Goal: Find specific page/section: Find specific page/section

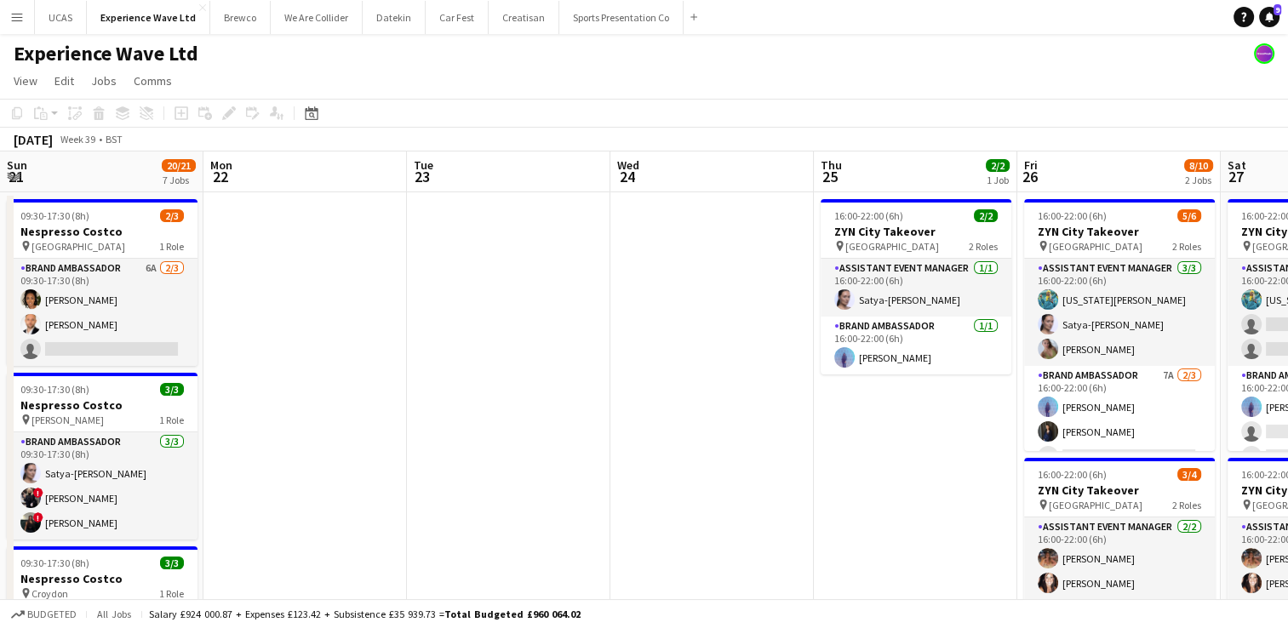
scroll to position [0, 610]
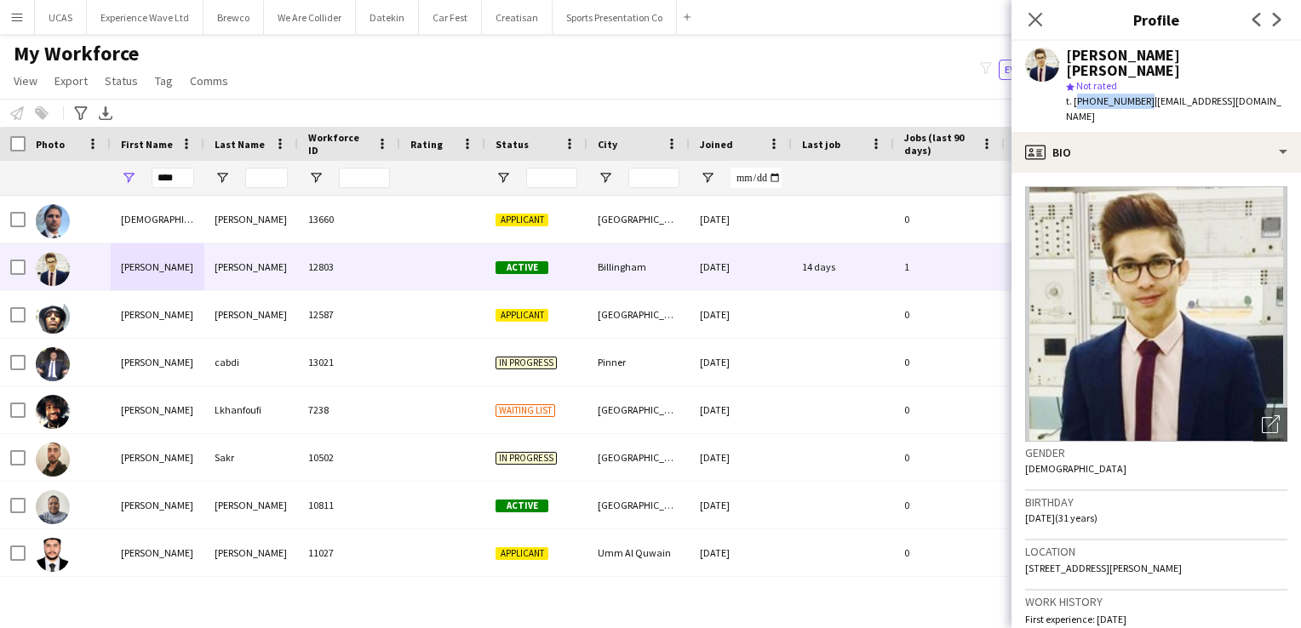
click at [1044, 27] on app-icon "Close pop-in" at bounding box center [1035, 19] width 20 height 20
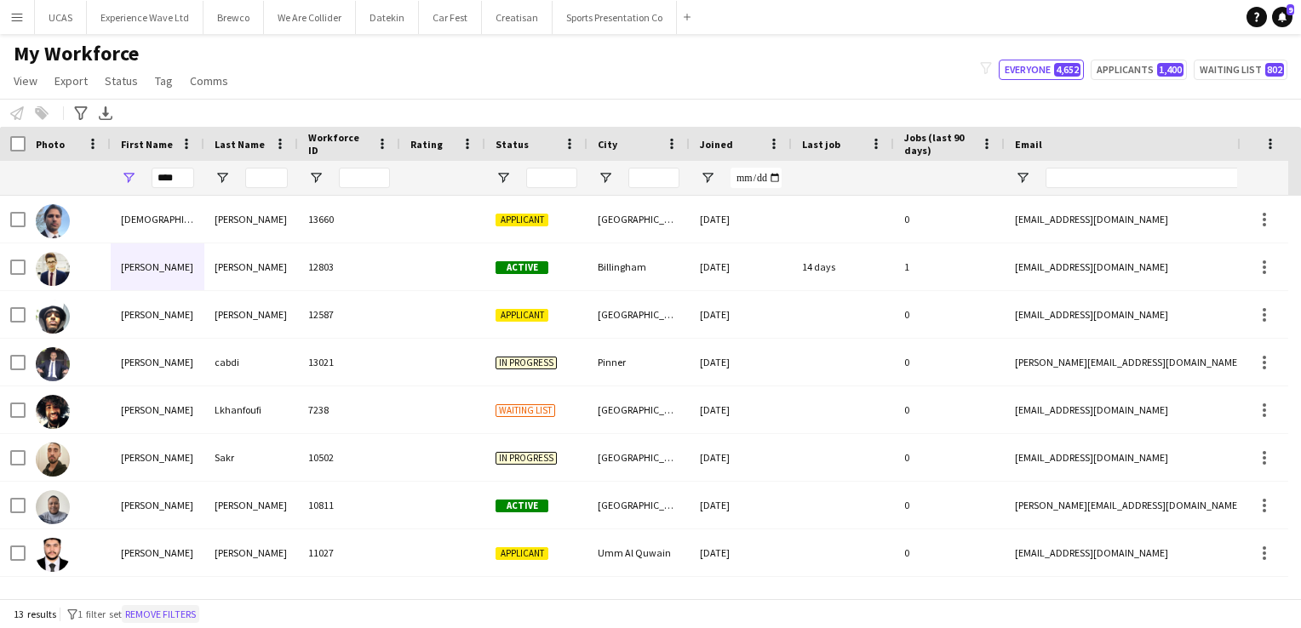
click at [189, 612] on button "Remove filters" at bounding box center [160, 614] width 77 height 19
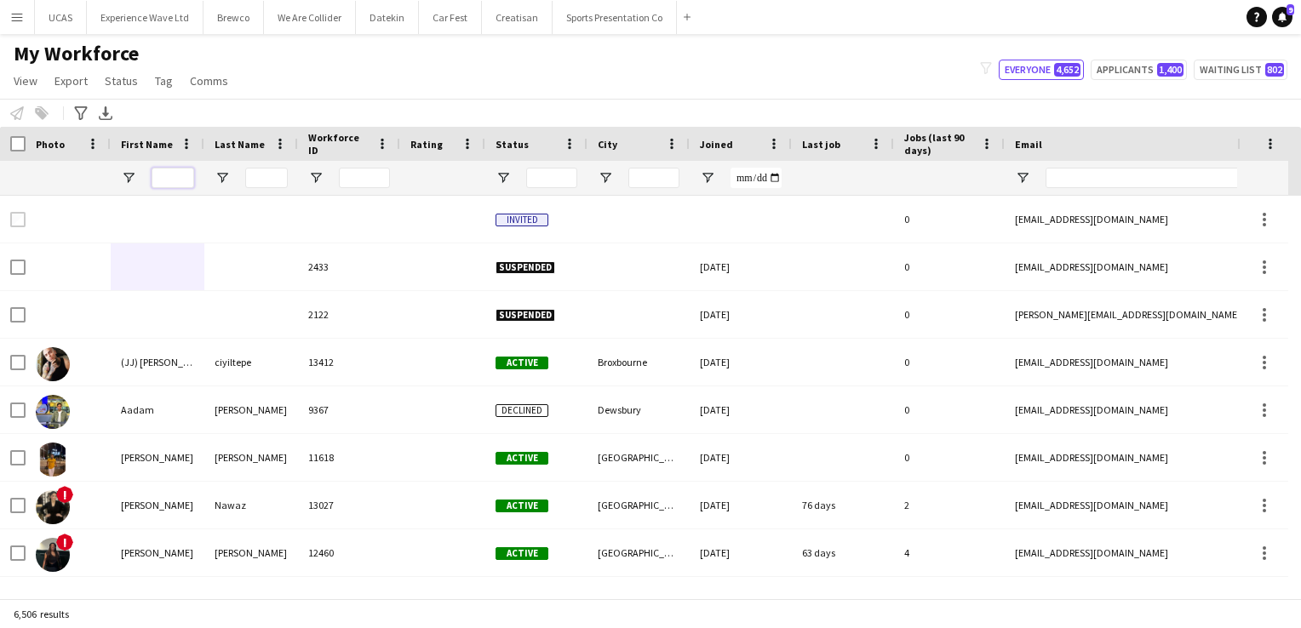
click at [182, 176] on input "First Name Filter Input" at bounding box center [173, 178] width 43 height 20
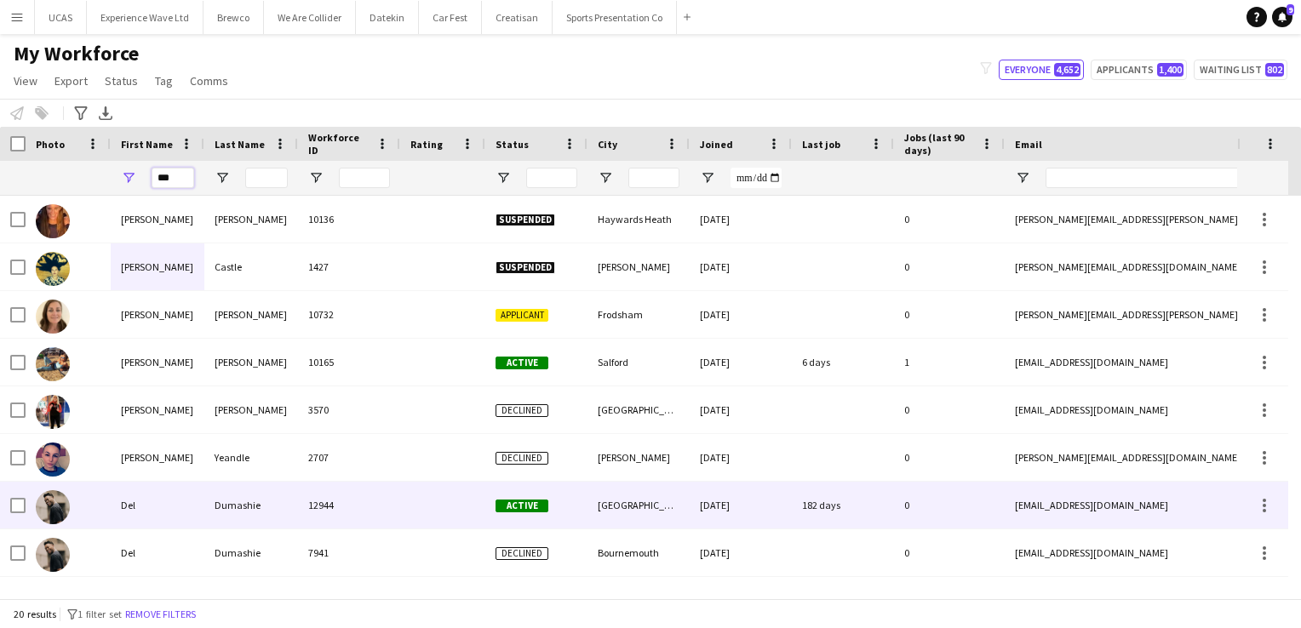
type input "***"
click at [223, 513] on div "Dumashie" at bounding box center [251, 505] width 94 height 47
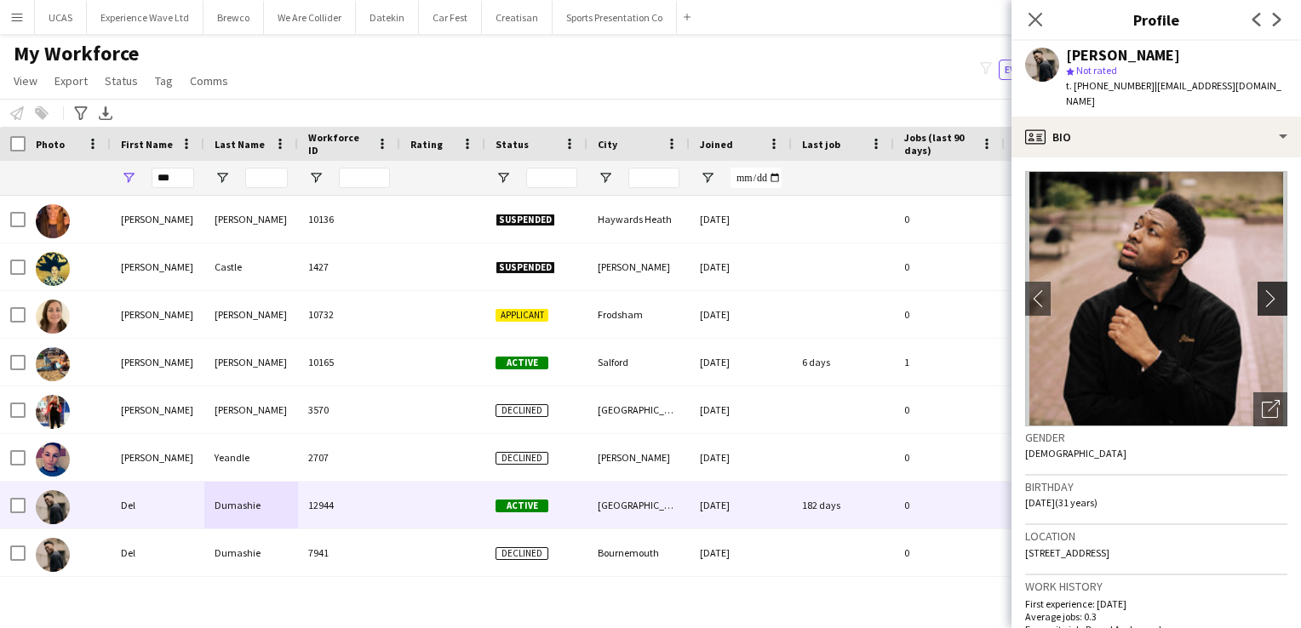
click at [1262, 290] on app-icon "chevron-right" at bounding box center [1275, 299] width 26 height 18
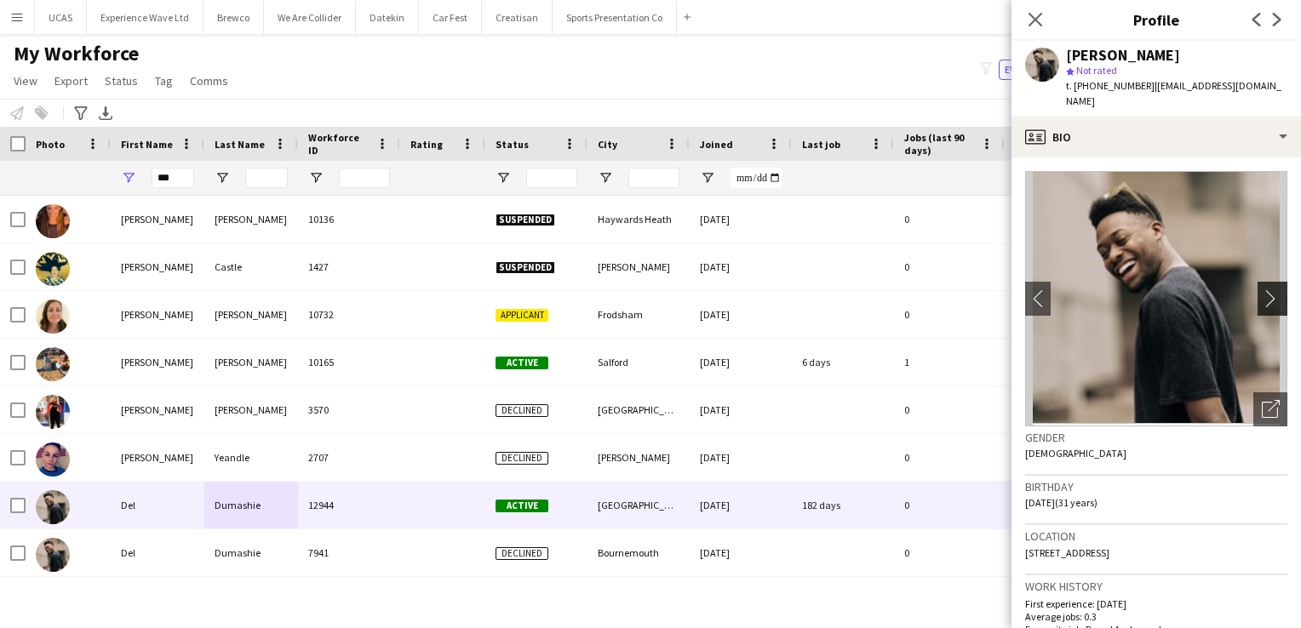
click at [1262, 290] on app-icon "chevron-right" at bounding box center [1275, 299] width 26 height 18
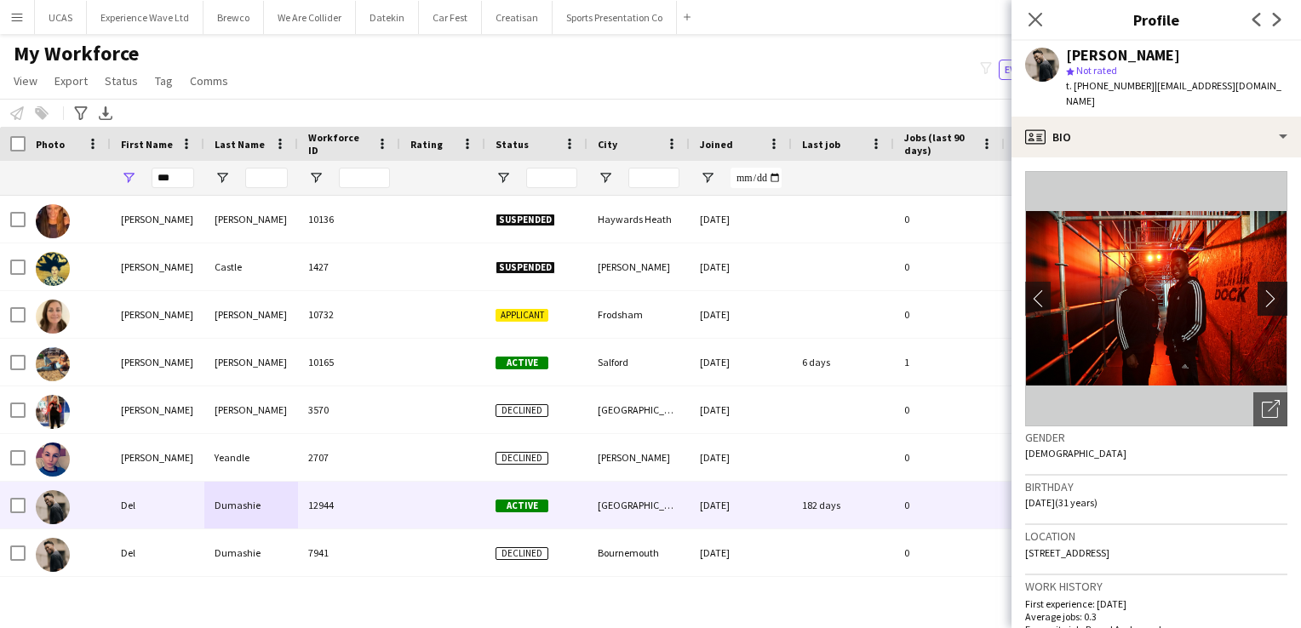
click at [1262, 290] on app-icon "chevron-right" at bounding box center [1275, 299] width 26 height 18
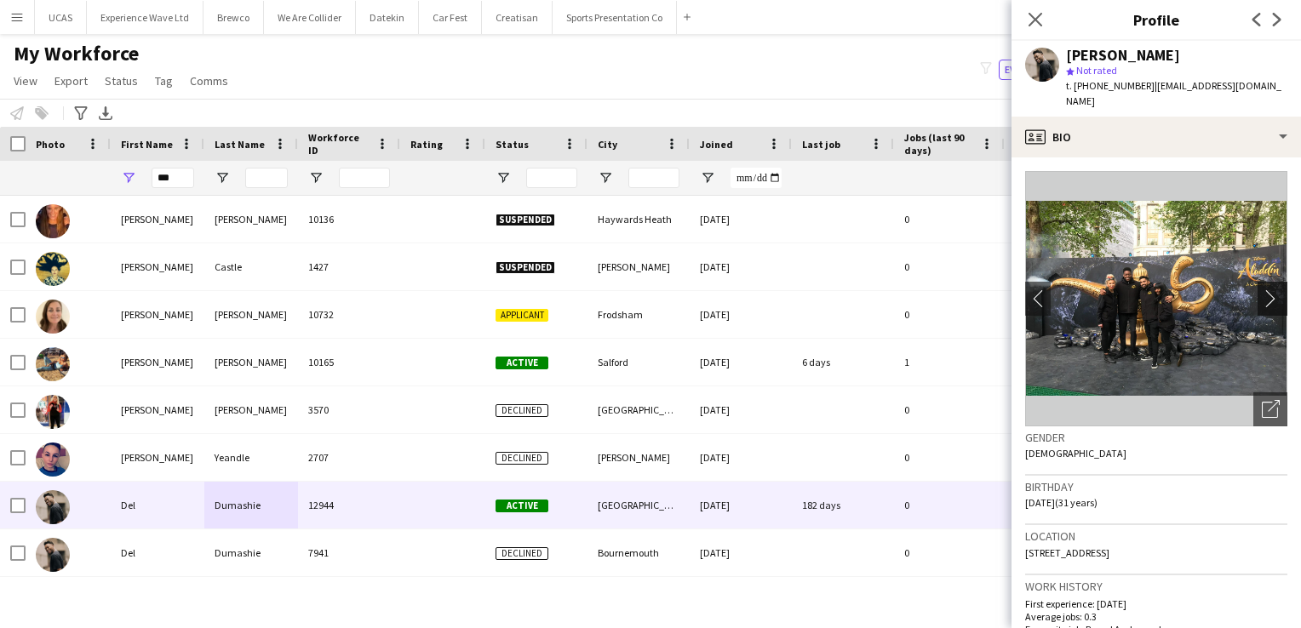
click at [1262, 290] on app-icon "chevron-right" at bounding box center [1275, 299] width 26 height 18
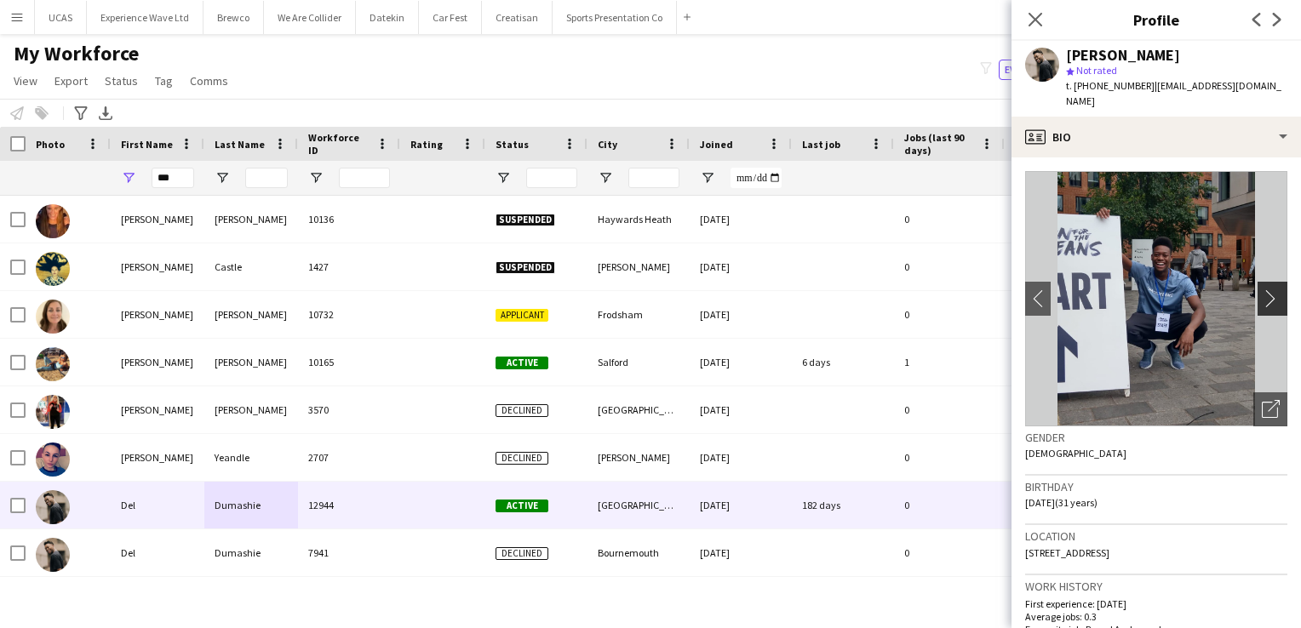
click at [1262, 290] on app-icon "chevron-right" at bounding box center [1275, 299] width 26 height 18
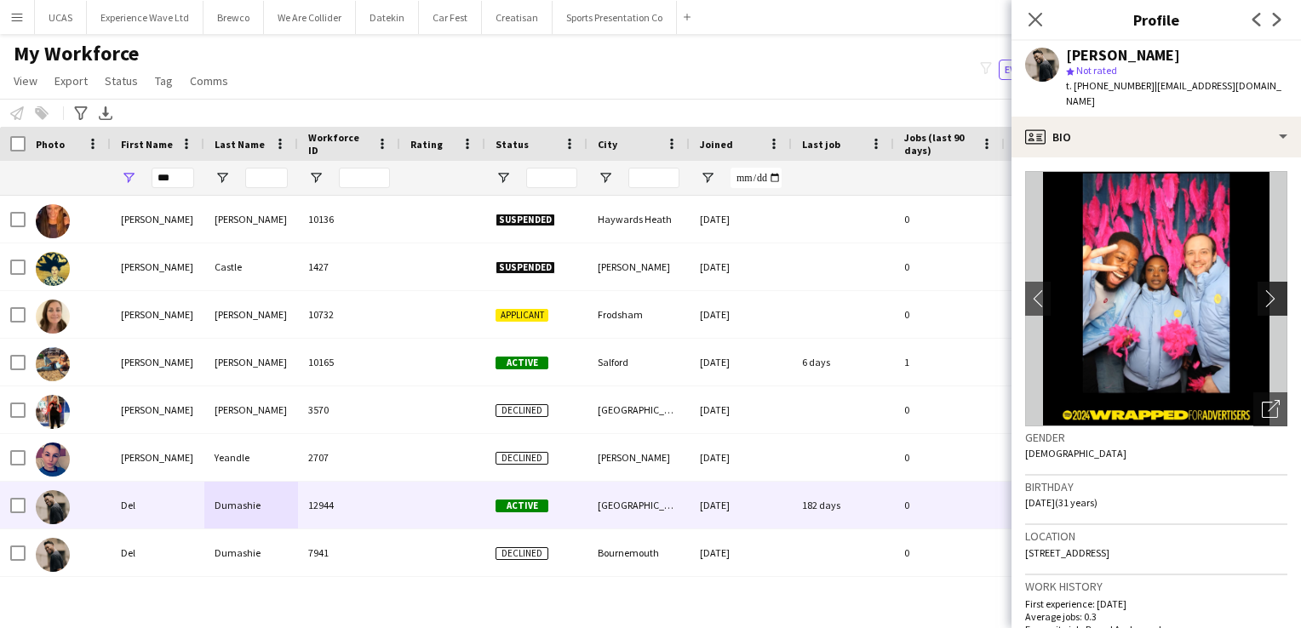
click at [1262, 290] on app-icon "chevron-right" at bounding box center [1275, 299] width 26 height 18
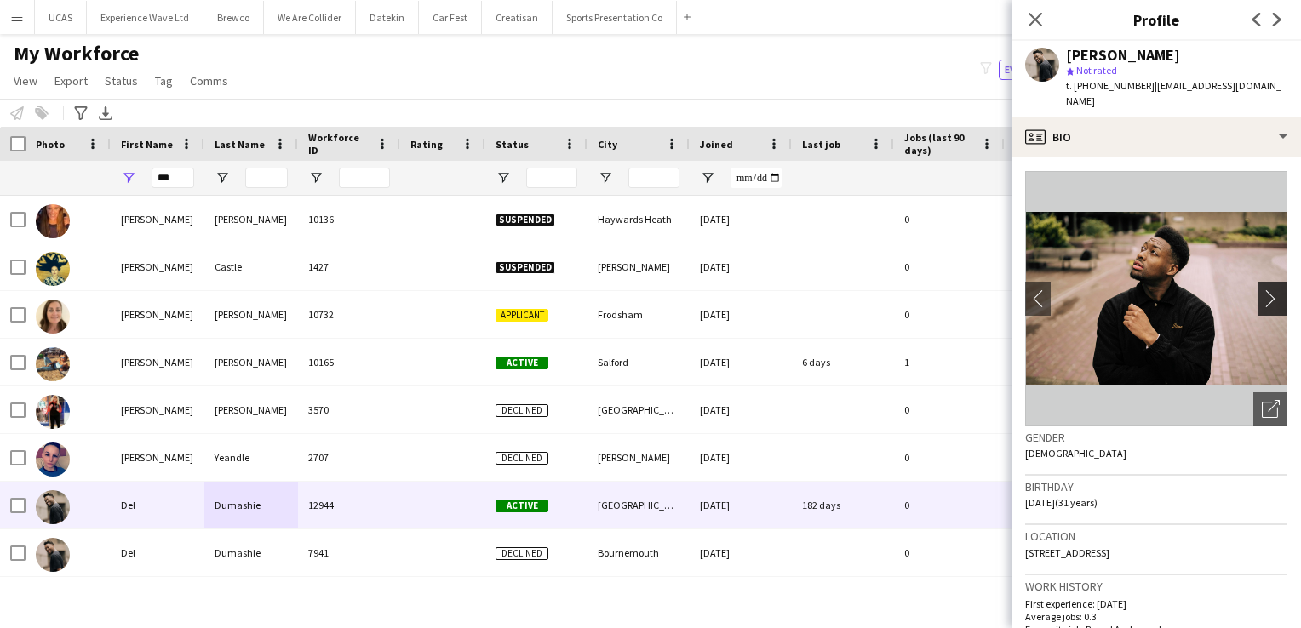
click at [1262, 290] on app-icon "chevron-right" at bounding box center [1275, 299] width 26 height 18
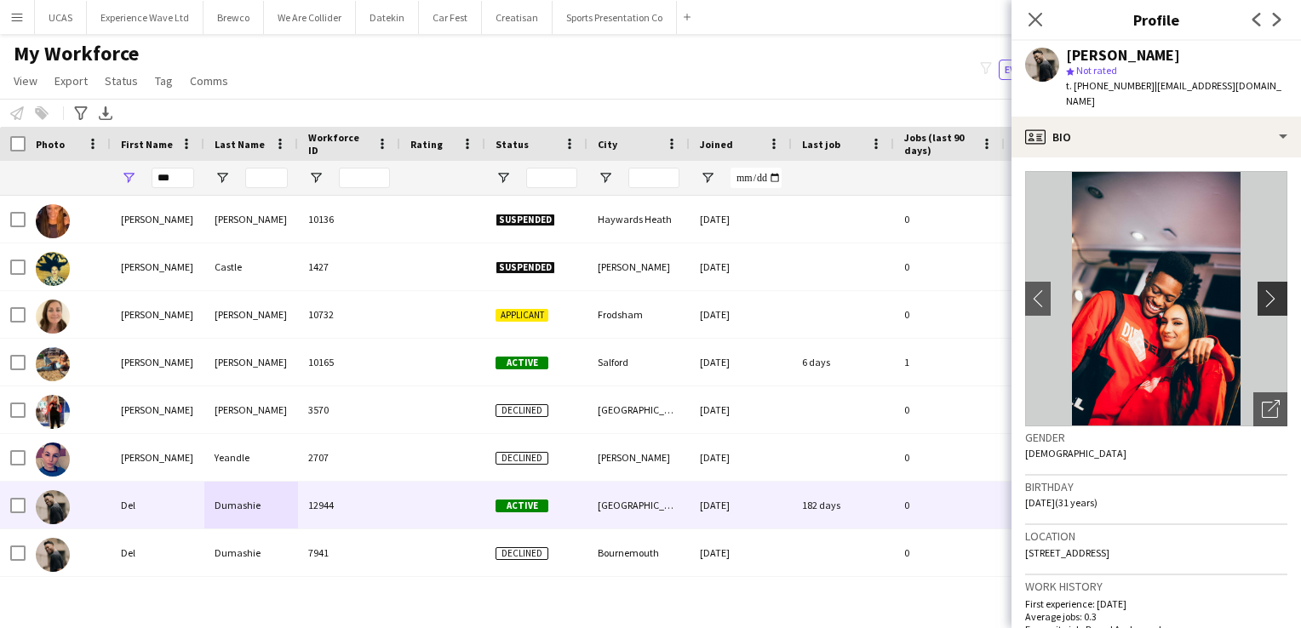
click at [1262, 290] on app-icon "chevron-right" at bounding box center [1275, 299] width 26 height 18
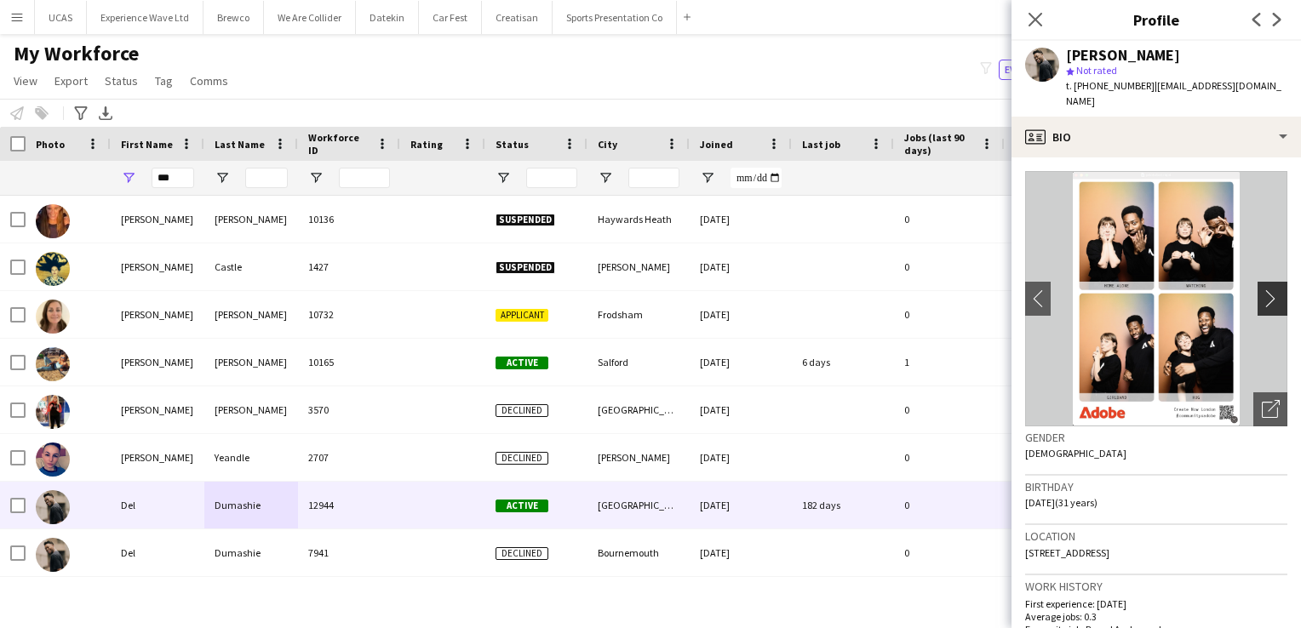
click at [1262, 290] on app-icon "chevron-right" at bounding box center [1275, 299] width 26 height 18
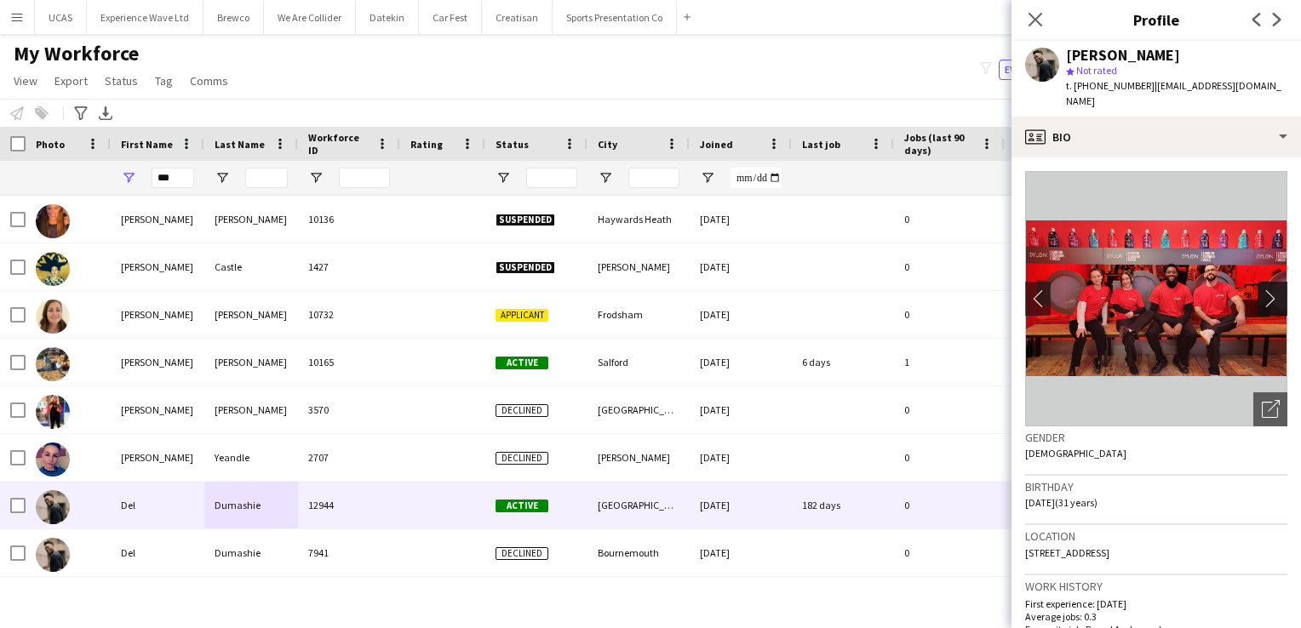
click at [1262, 290] on app-icon "chevron-right" at bounding box center [1275, 299] width 26 height 18
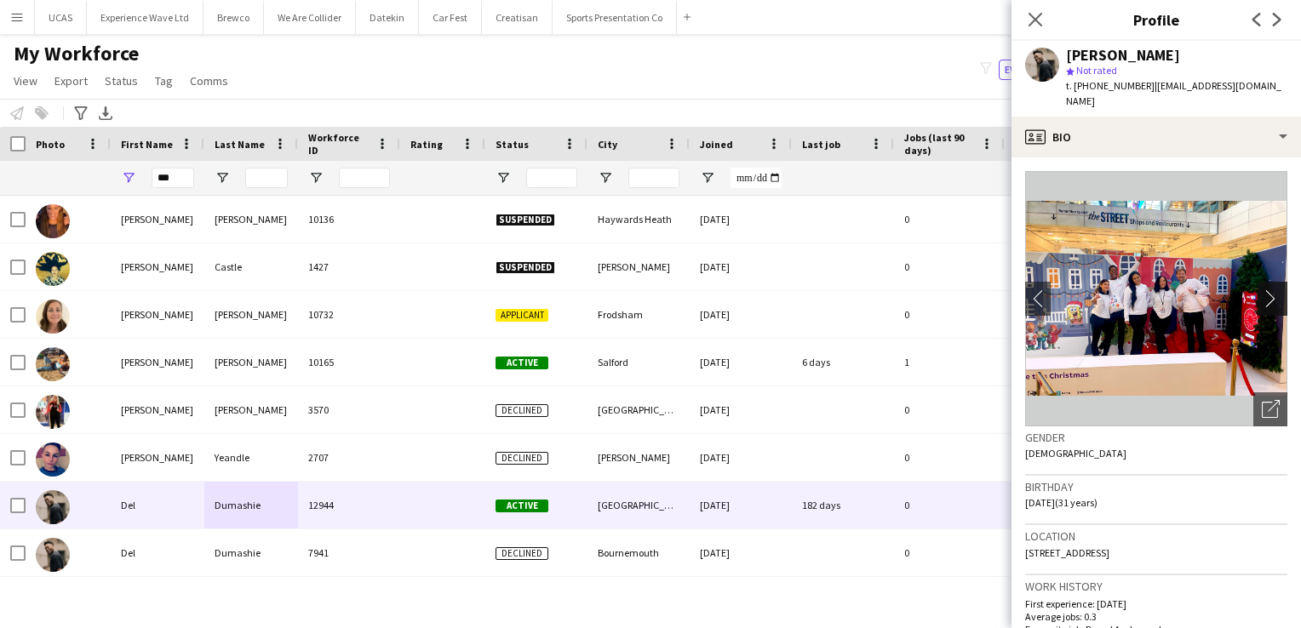
click at [1262, 290] on app-icon "chevron-right" at bounding box center [1275, 299] width 26 height 18
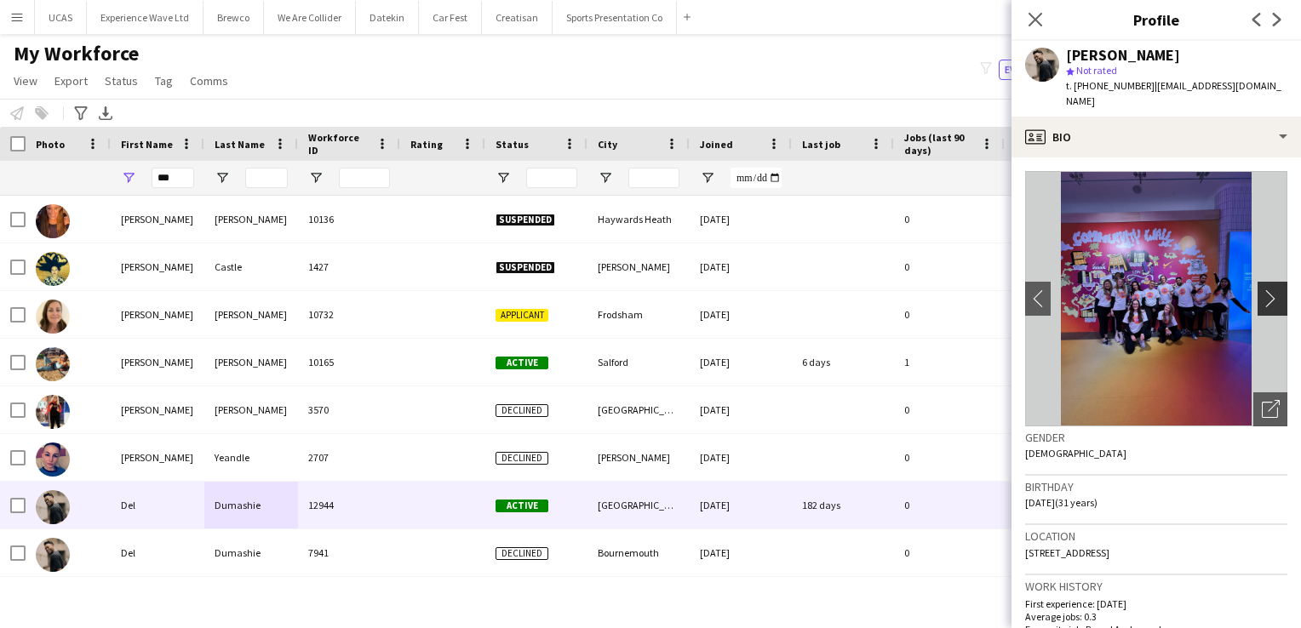
click at [1262, 290] on app-icon "chevron-right" at bounding box center [1275, 299] width 26 height 18
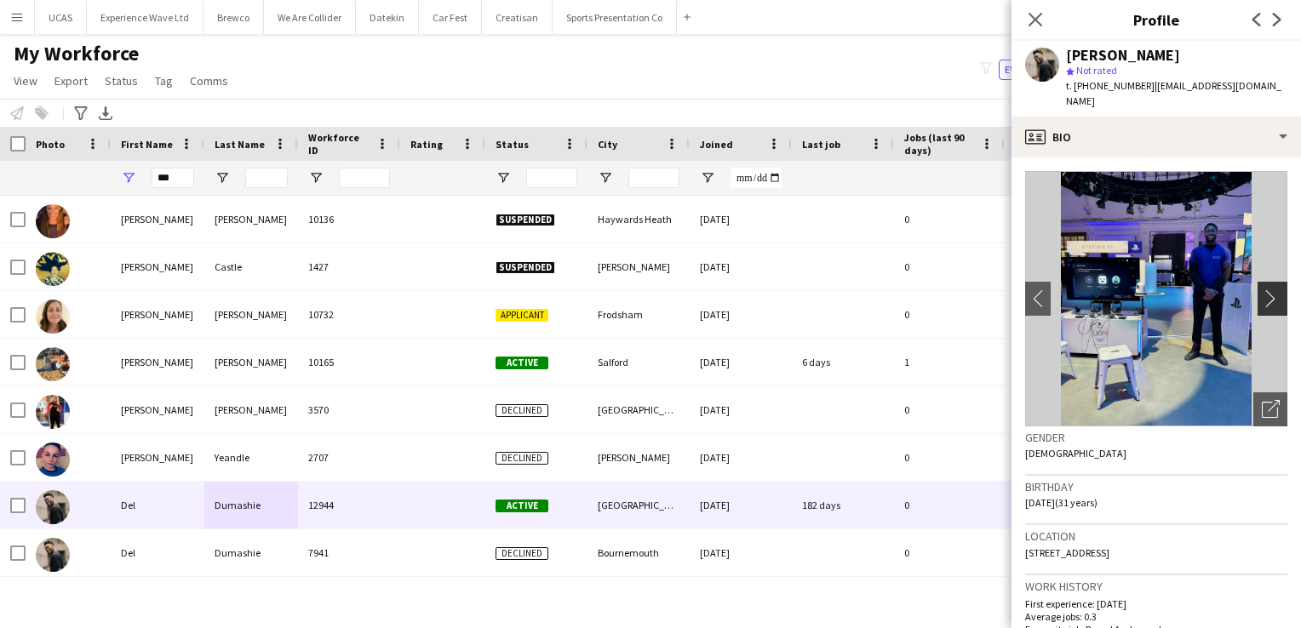
click at [1262, 290] on app-icon "chevron-right" at bounding box center [1275, 299] width 26 height 18
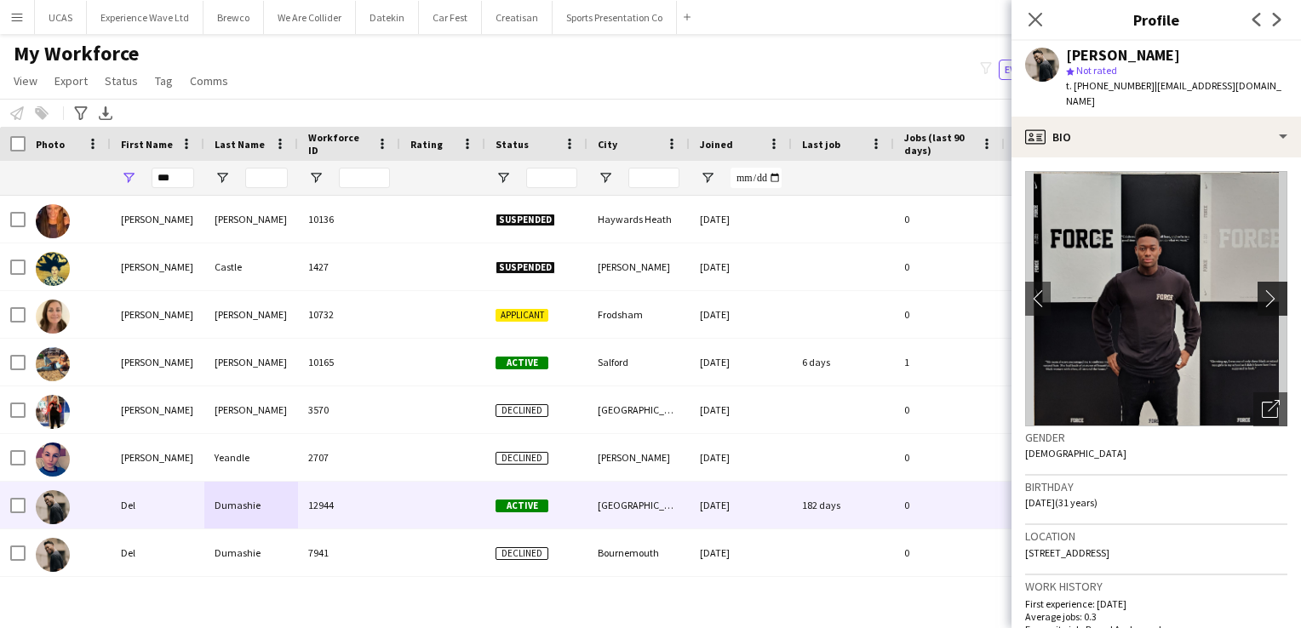
click at [1262, 290] on app-icon "chevron-right" at bounding box center [1275, 299] width 26 height 18
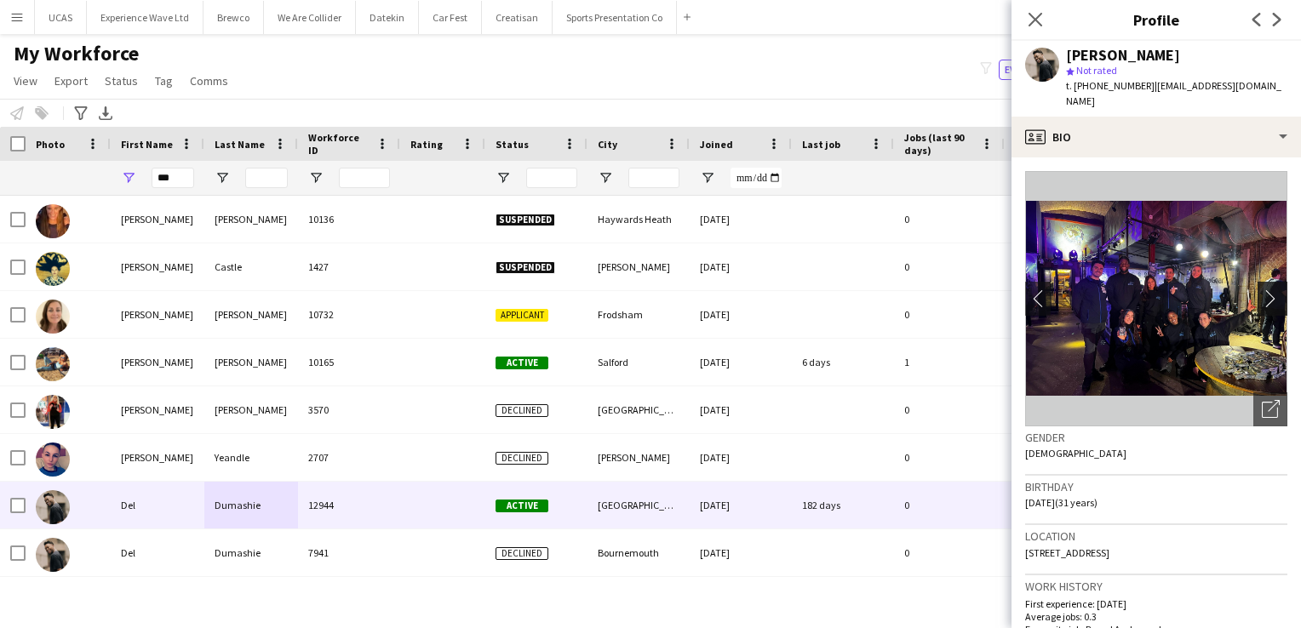
click at [1262, 290] on app-icon "chevron-right" at bounding box center [1275, 299] width 26 height 18
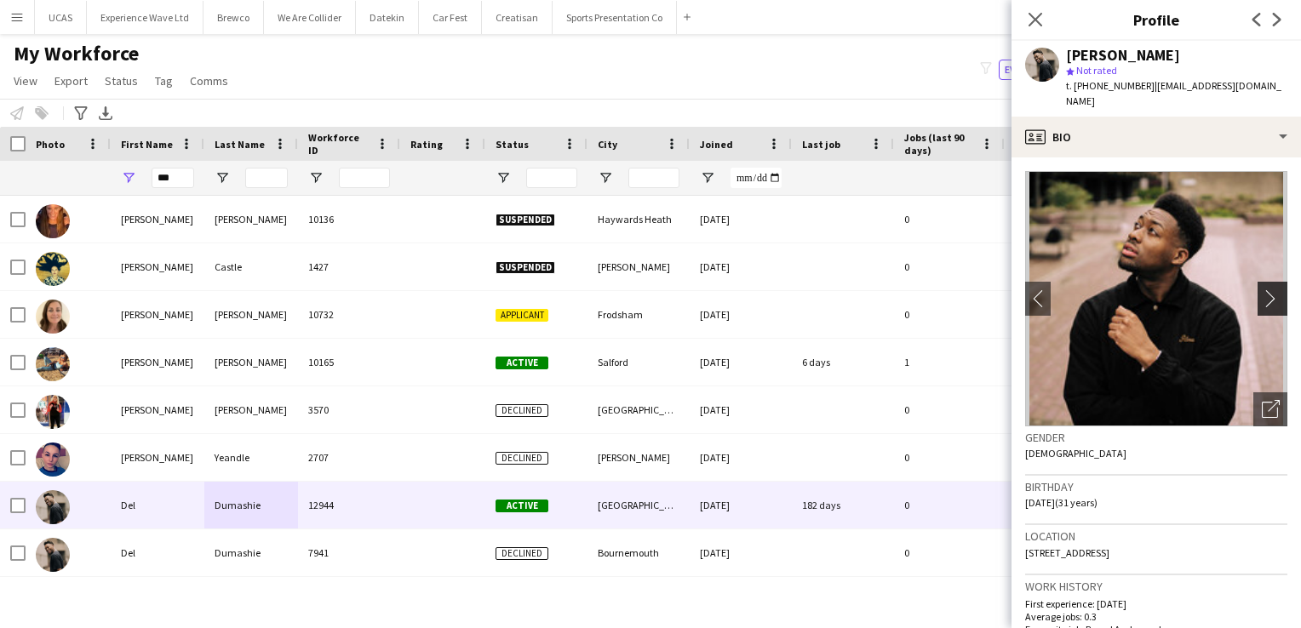
click at [1262, 290] on app-icon "chevron-right" at bounding box center [1275, 299] width 26 height 18
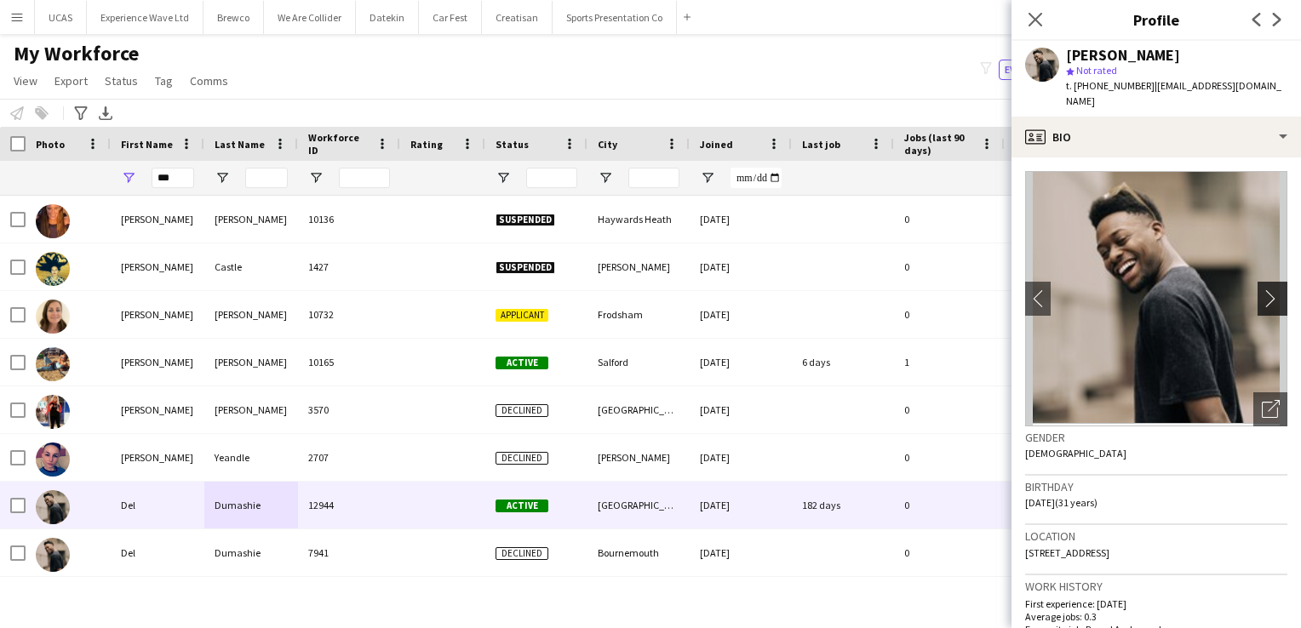
click at [1262, 290] on app-icon "chevron-right" at bounding box center [1275, 299] width 26 height 18
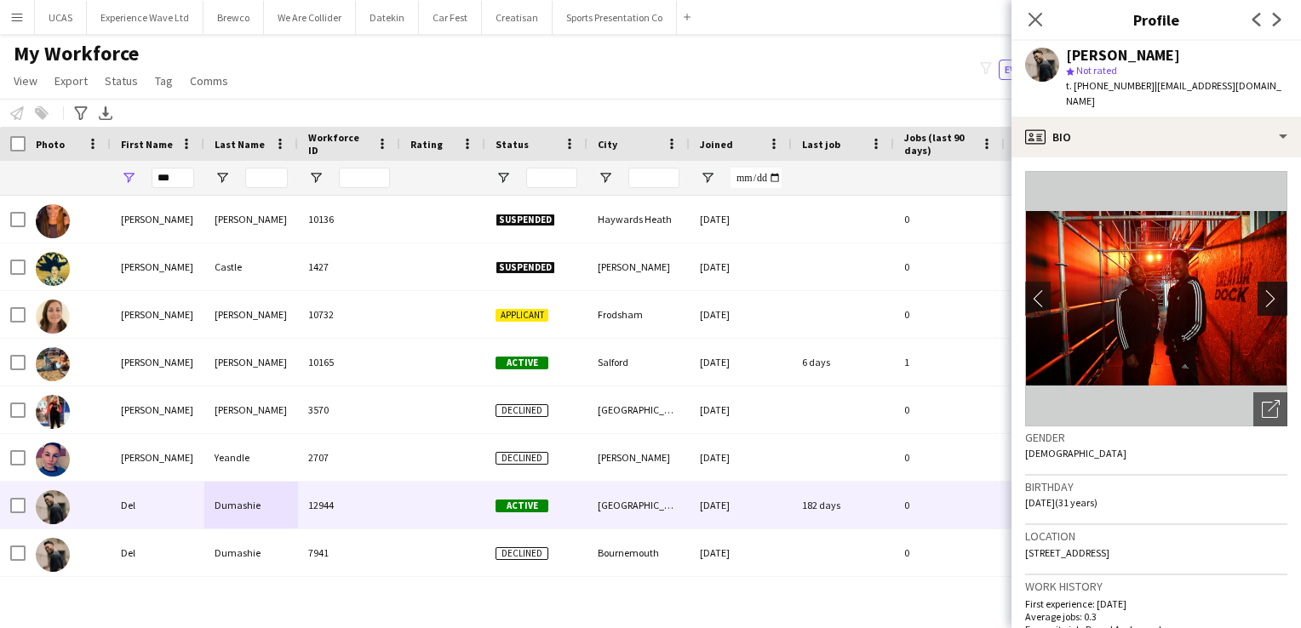
click at [1262, 290] on app-icon "chevron-right" at bounding box center [1275, 299] width 26 height 18
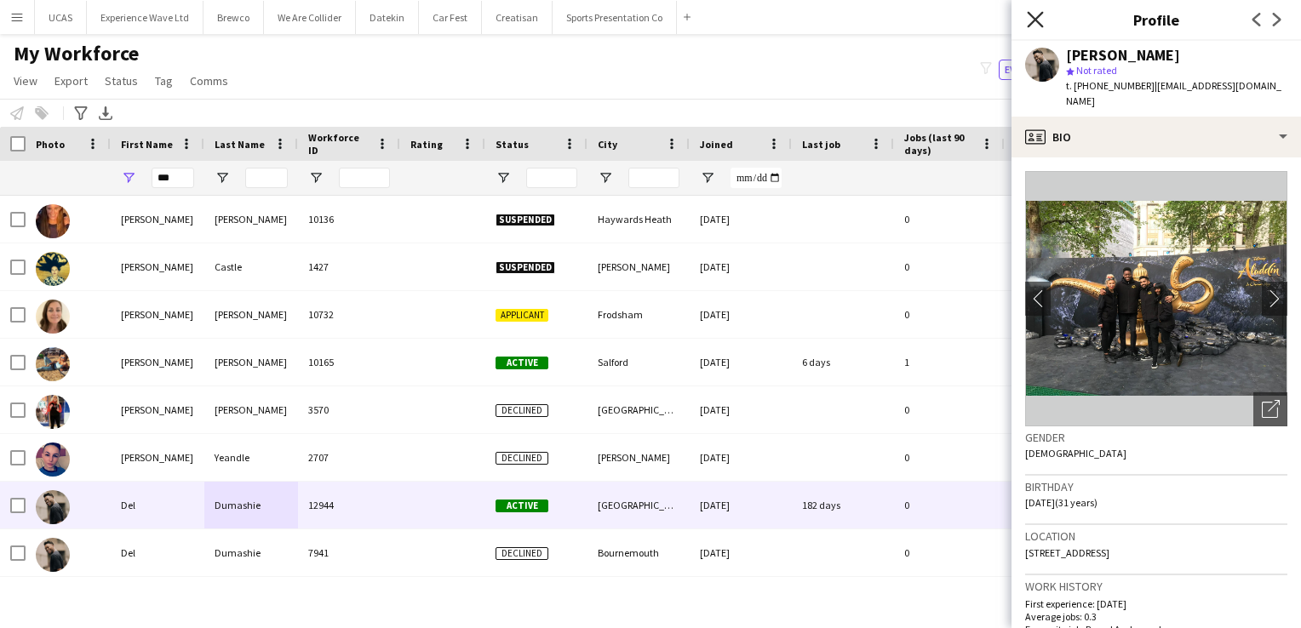
click at [1031, 20] on icon "Close pop-in" at bounding box center [1035, 19] width 16 height 16
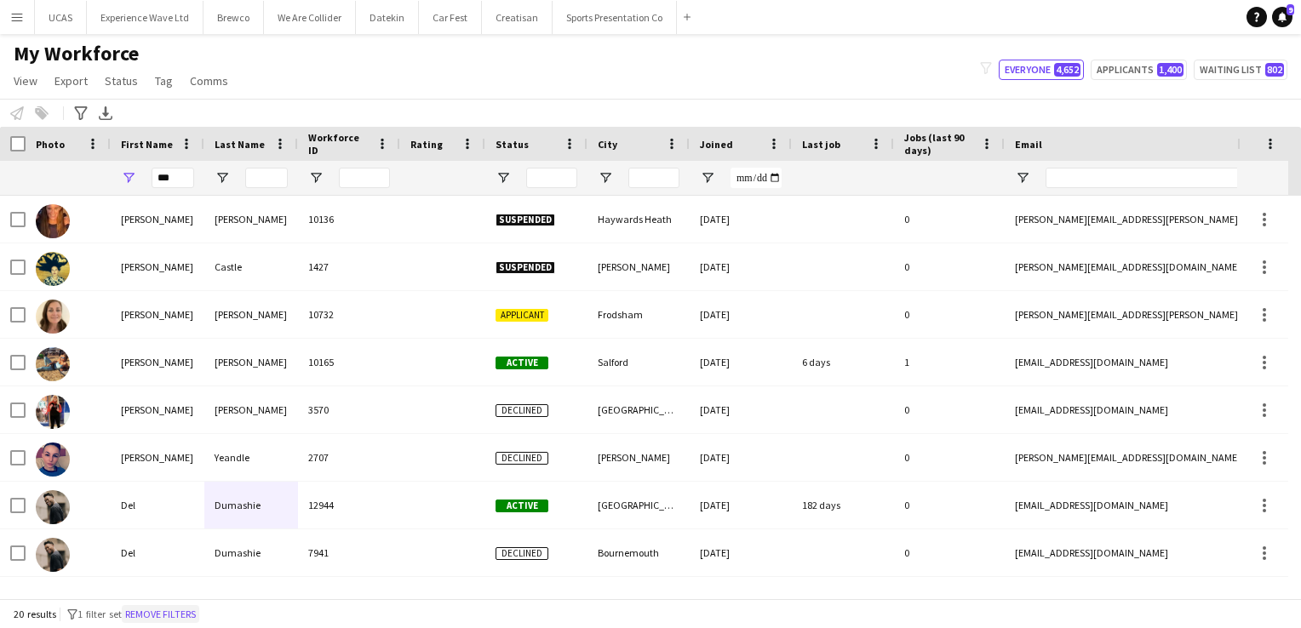
click at [191, 611] on button "Remove filters" at bounding box center [160, 614] width 77 height 19
